Goal: Browse casually

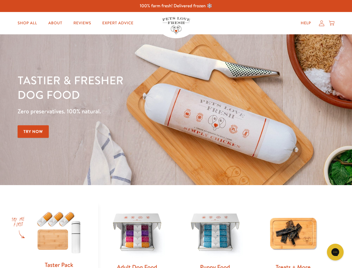
click at [176, 134] on div "Tastier & fresher dog food Zero preservatives. 100% natural. Try Now" at bounding box center [123, 110] width 211 height 74
click at [335, 252] on icon "Gorgias live chat" at bounding box center [335, 251] width 5 height 5
